Goal: Task Accomplishment & Management: Use online tool/utility

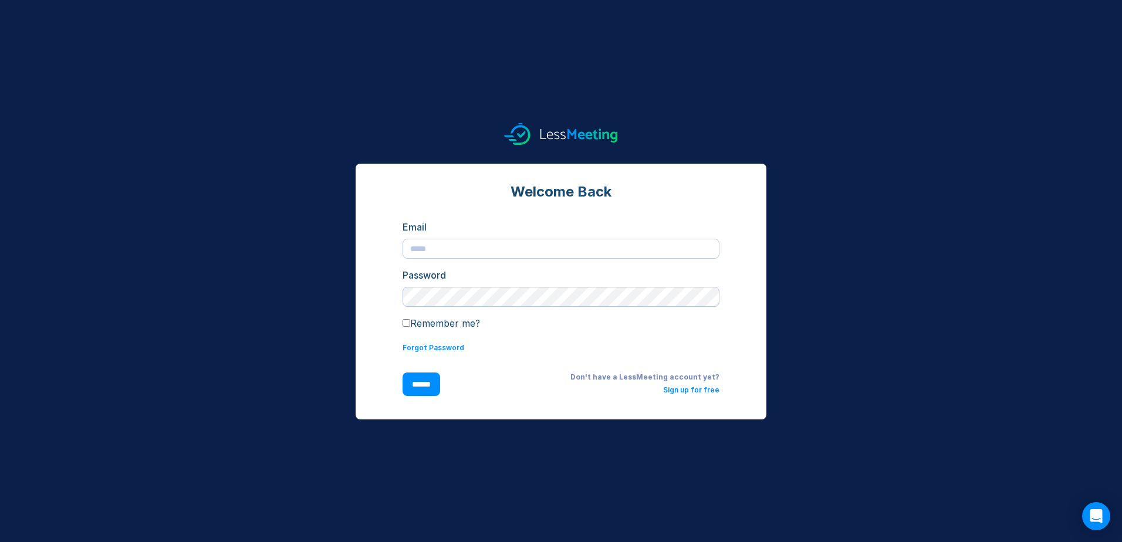
type input "**********"
click at [434, 386] on input "******" at bounding box center [421, 384] width 38 height 23
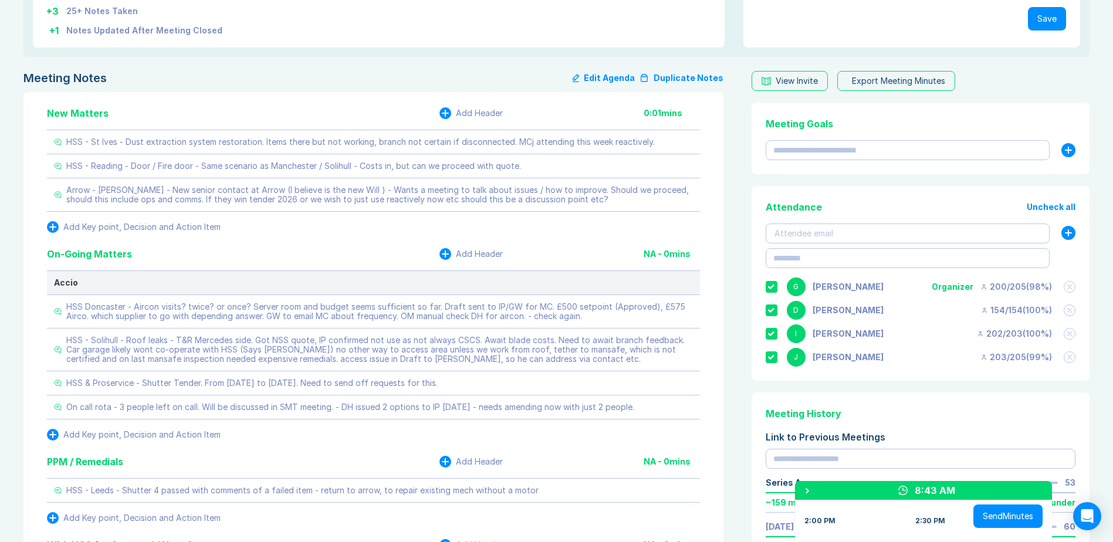
scroll to position [293, 0]
